Goal: Find specific page/section: Find specific page/section

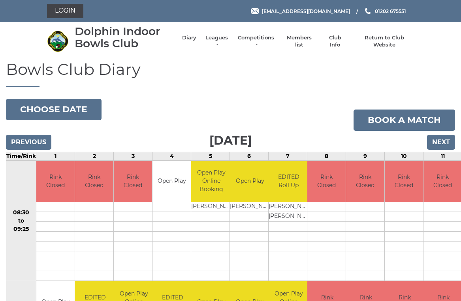
scroll to position [3, 0]
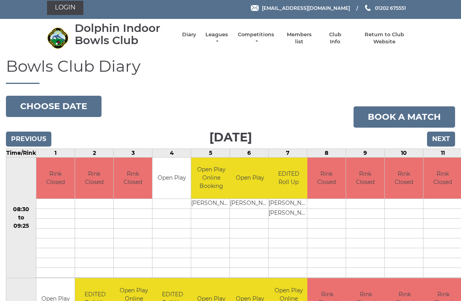
click at [300, 40] on link "Members list" at bounding box center [299, 38] width 33 height 14
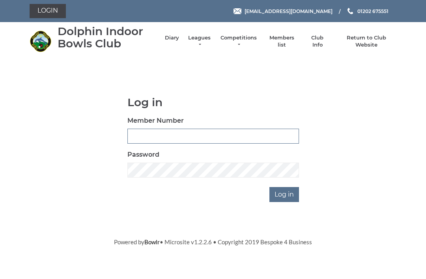
click at [154, 137] on input "Member Number" at bounding box center [213, 136] width 172 height 15
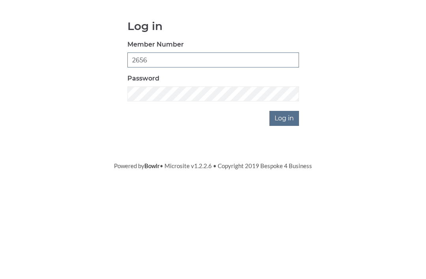
type input "2656"
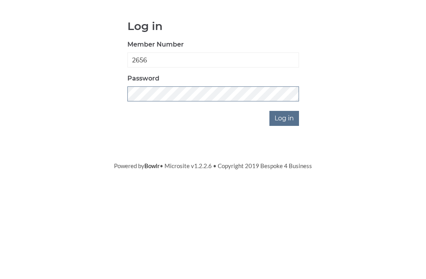
click at [285, 187] on input "Log in" at bounding box center [285, 194] width 30 height 15
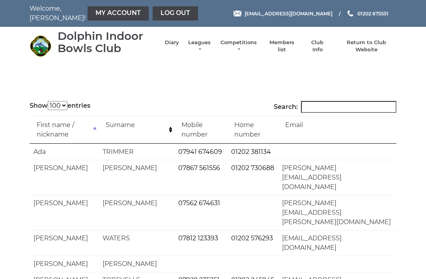
select select "100"
click at [323, 109] on input "Search:" at bounding box center [348, 107] width 95 height 12
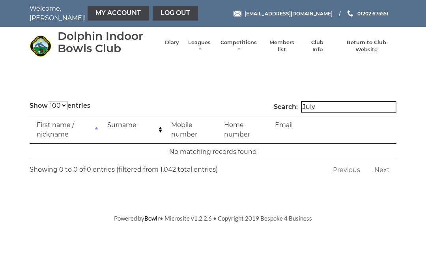
click at [339, 105] on input "July" at bounding box center [348, 107] width 95 height 12
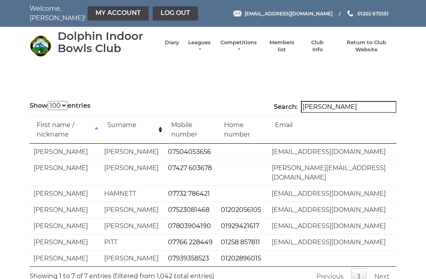
type input "Julie"
click at [153, 13] on link "Log out" at bounding box center [175, 13] width 45 height 14
